Goal: Register for event/course

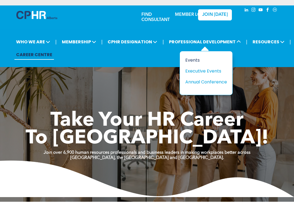
click at [191, 59] on div "Events" at bounding box center [204, 60] width 38 height 7
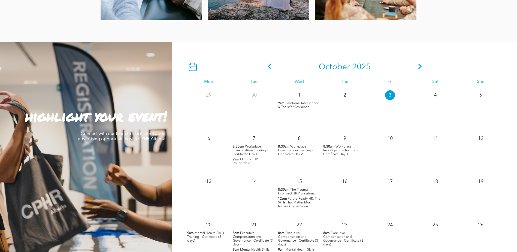
scroll to position [436, 0]
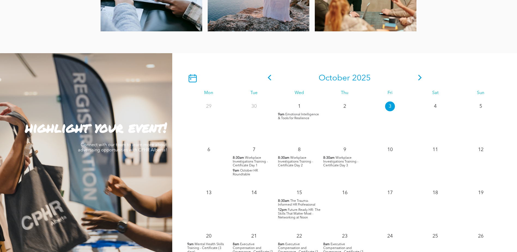
click at [418, 77] on icon at bounding box center [420, 78] width 8 height 6
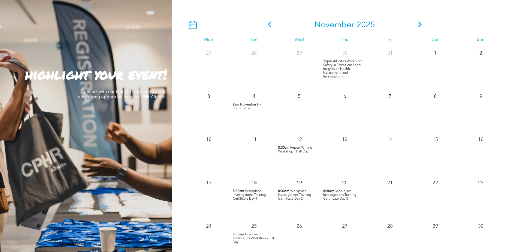
scroll to position [463, 0]
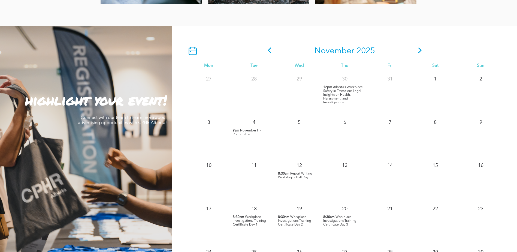
click at [419, 51] on icon at bounding box center [420, 50] width 8 height 6
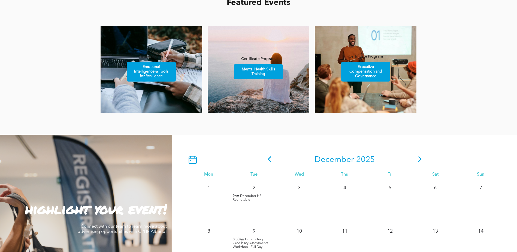
scroll to position [354, 0]
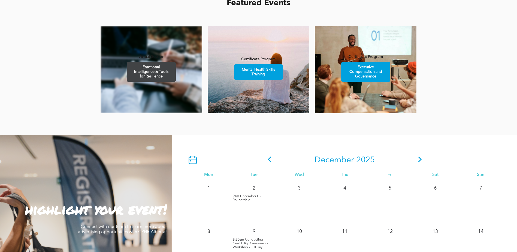
click at [160, 72] on span "Emotional Intelligence & Tools for Resilience" at bounding box center [150, 71] width 47 height 19
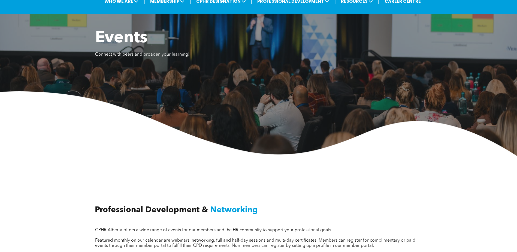
scroll to position [0, 0]
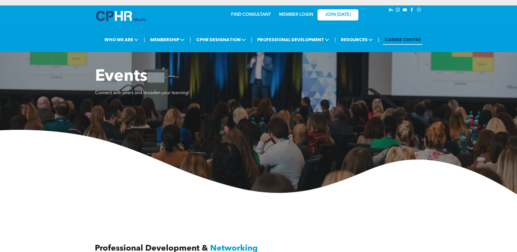
click at [402, 39] on link "CAREER CENTRE" at bounding box center [402, 40] width 39 height 10
